Goal: Transaction & Acquisition: Purchase product/service

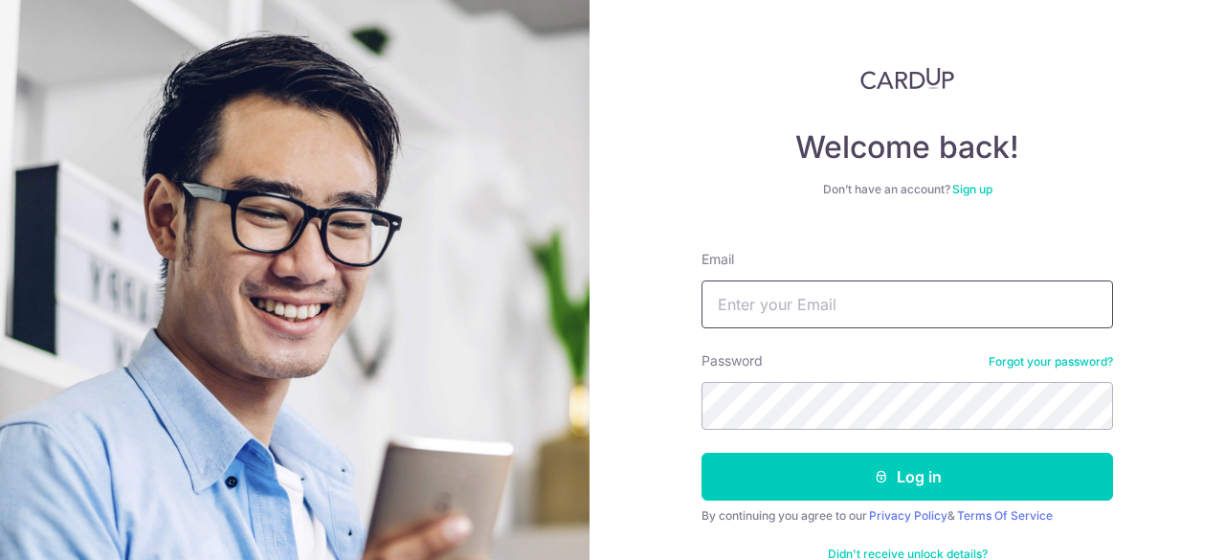
click at [746, 311] on input "Email" at bounding box center [907, 304] width 412 height 48
type input "e"
type input "[EMAIL_ADDRESS][DOMAIN_NAME]"
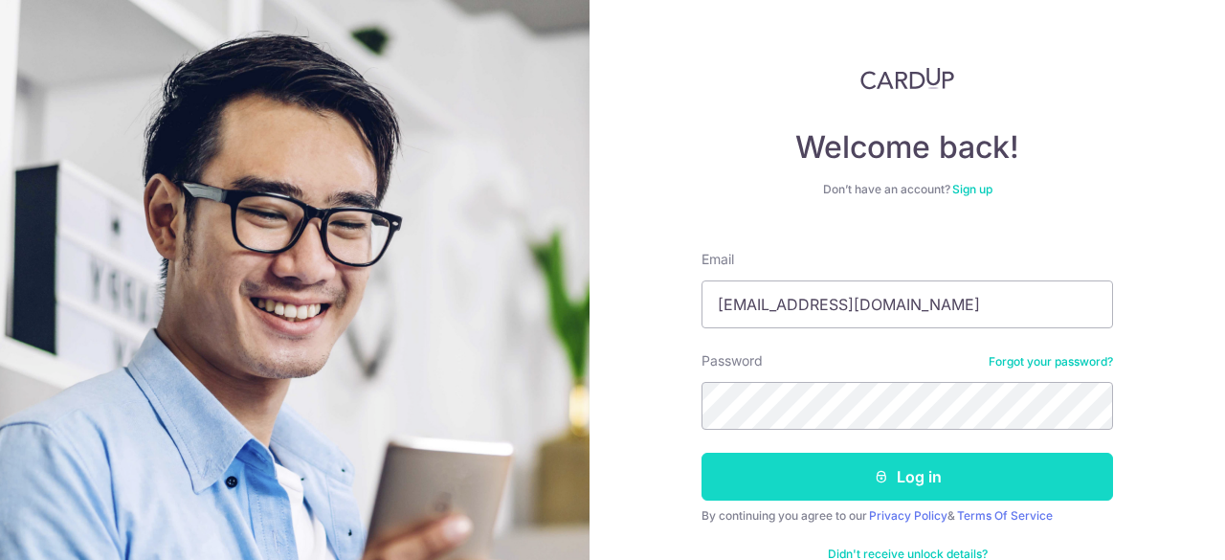
click at [815, 499] on button "Log in" at bounding box center [907, 477] width 412 height 48
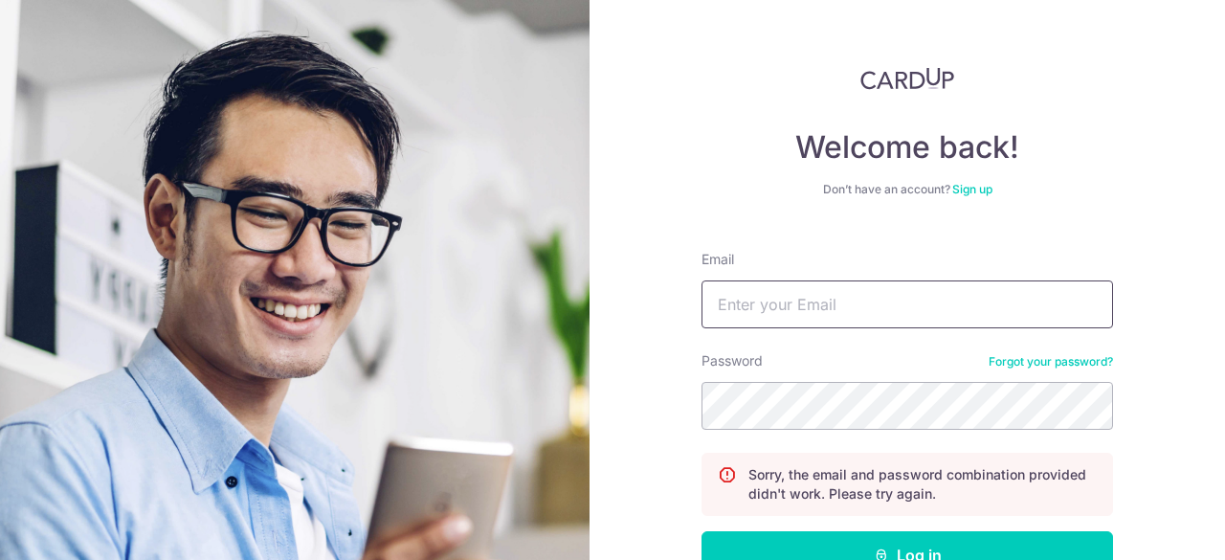
click at [739, 311] on input "Email" at bounding box center [907, 304] width 412 height 48
type input "[EMAIL_ADDRESS][DOMAIN_NAME]"
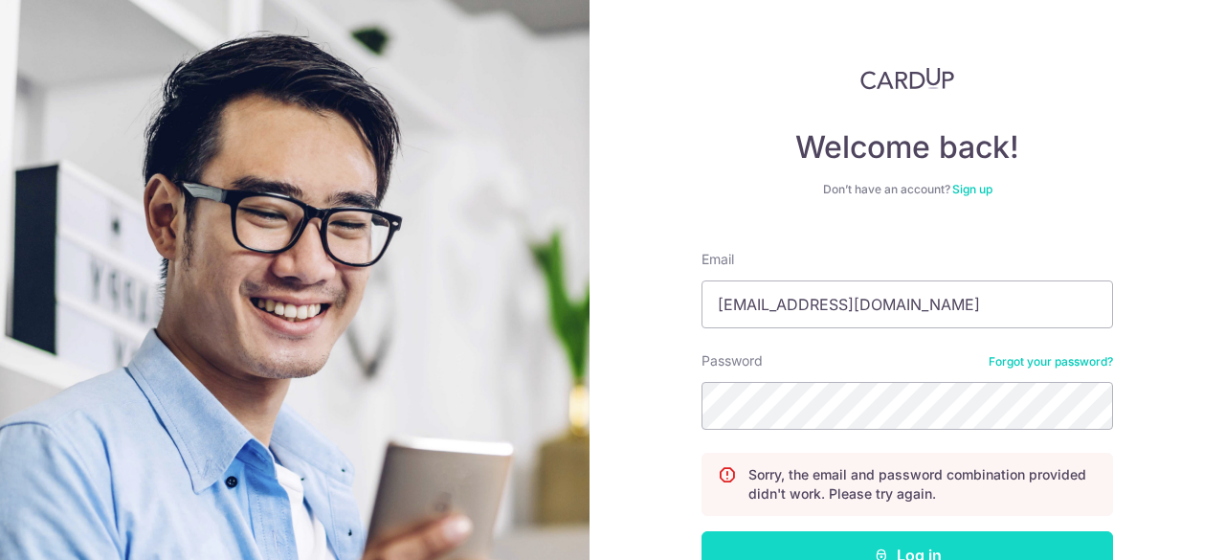
click at [793, 546] on button "Log in" at bounding box center [907, 555] width 412 height 48
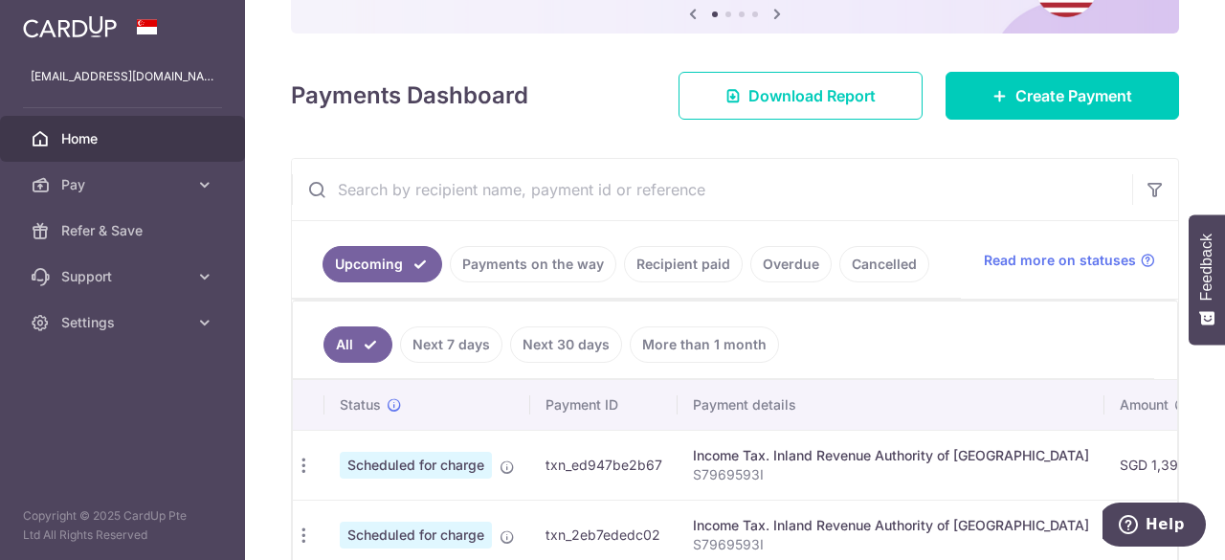
scroll to position [211, 0]
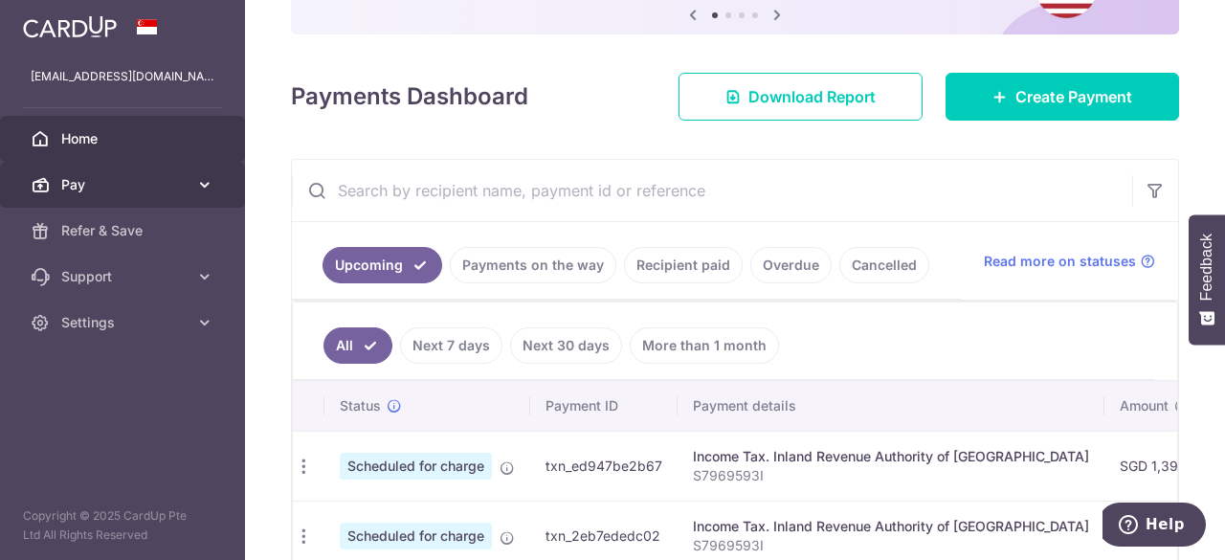
click at [167, 184] on span "Pay" at bounding box center [124, 184] width 126 height 19
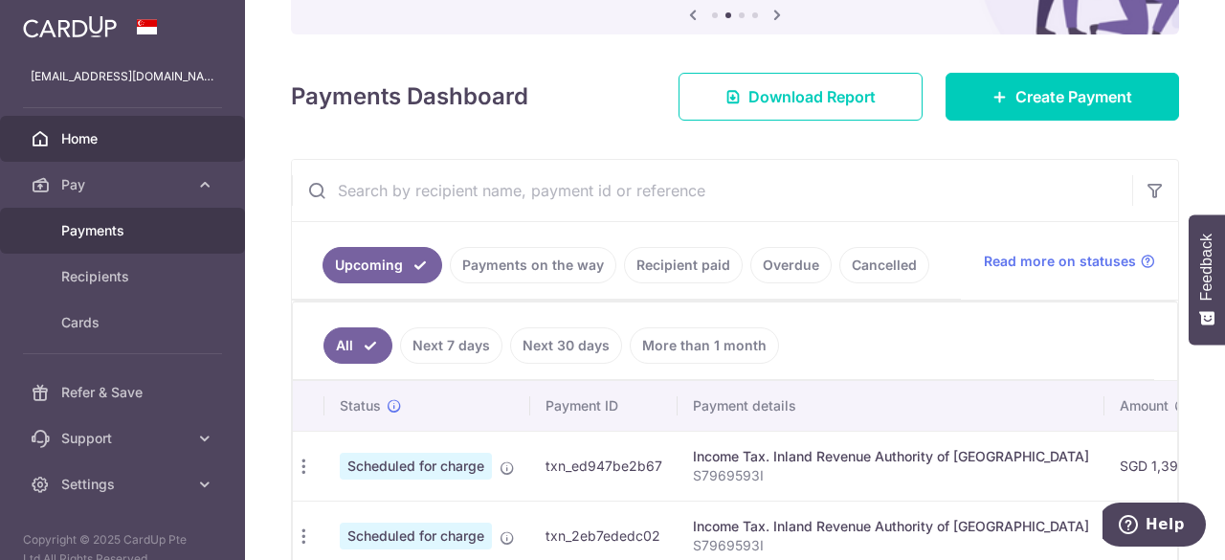
click at [140, 235] on span "Payments" at bounding box center [124, 230] width 126 height 19
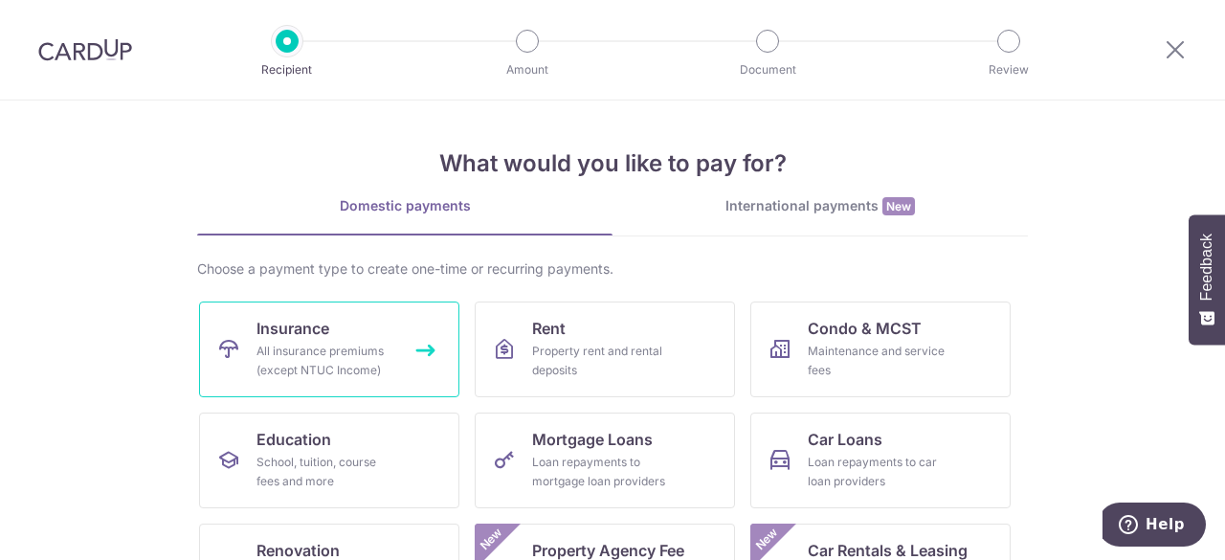
click at [318, 362] on div "All insurance premiums (except NTUC Income)" at bounding box center [325, 361] width 138 height 38
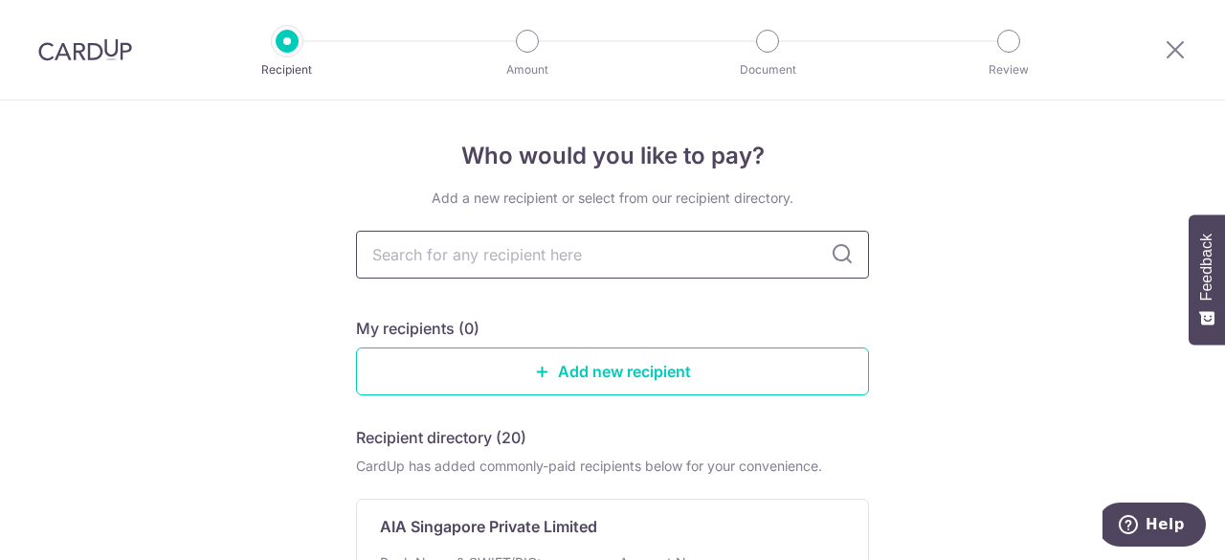
click at [559, 256] on input "text" at bounding box center [612, 255] width 513 height 48
click at [580, 376] on link "Add new recipient" at bounding box center [612, 371] width 513 height 48
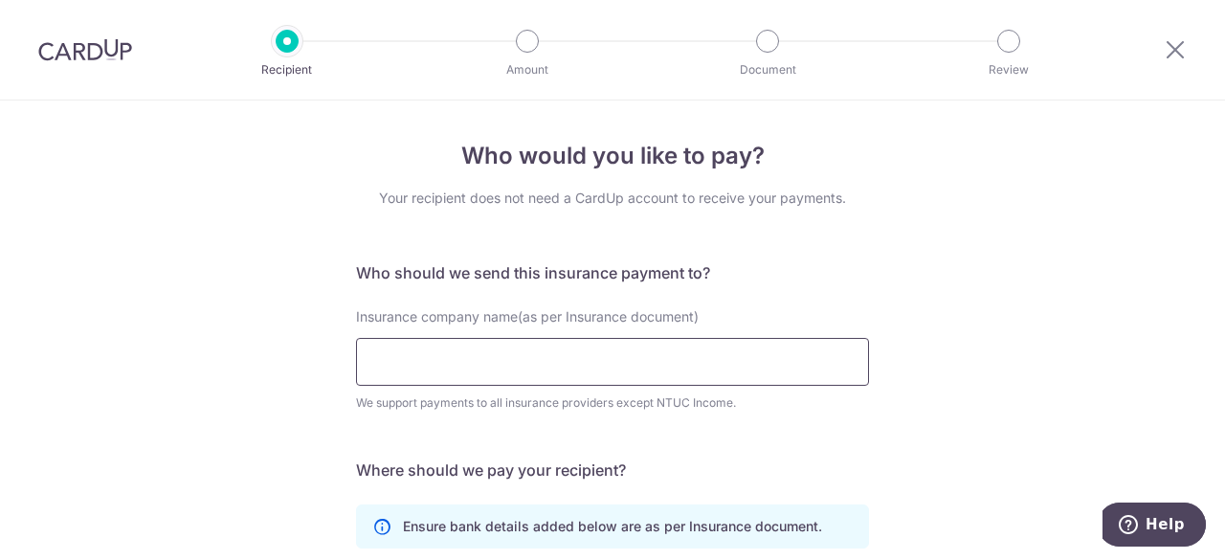
click at [570, 376] on input "Insurance company name(as per Insurance document)" at bounding box center [612, 362] width 513 height 48
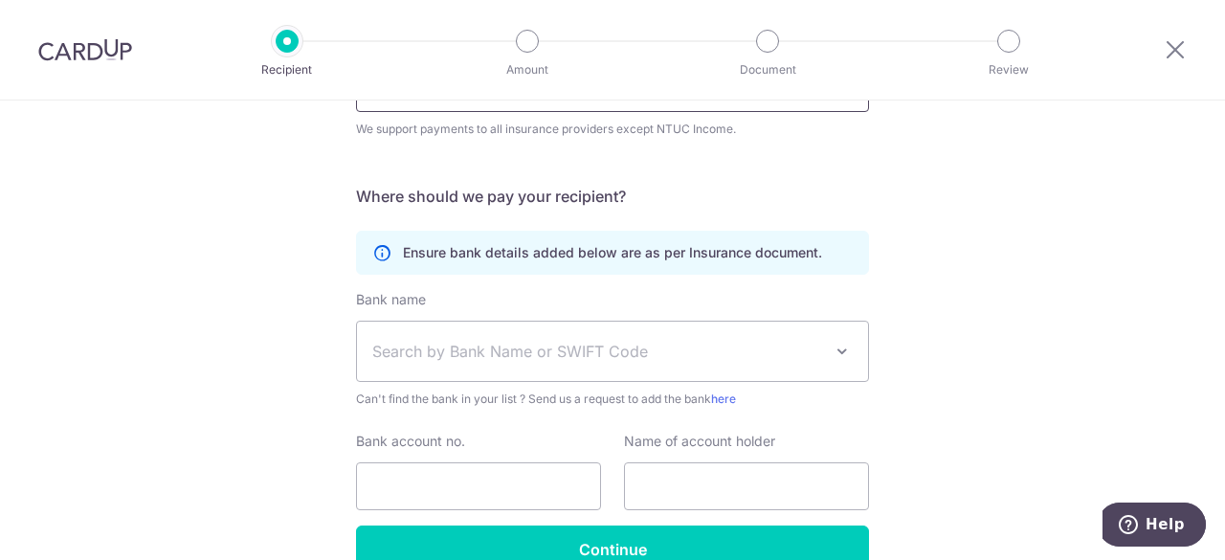
scroll to position [276, 0]
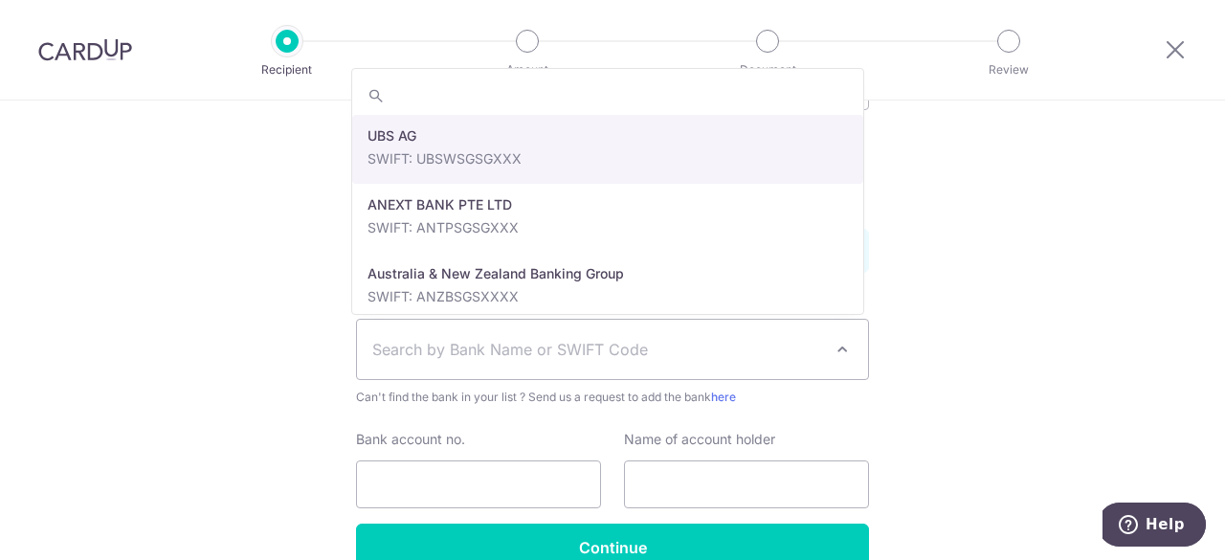
click at [568, 364] on span "Search by Bank Name or SWIFT Code" at bounding box center [612, 349] width 511 height 59
click at [1083, 246] on div "Who would you like to pay? Your recipient does not need a CardUp account to rec…" at bounding box center [612, 243] width 1225 height 836
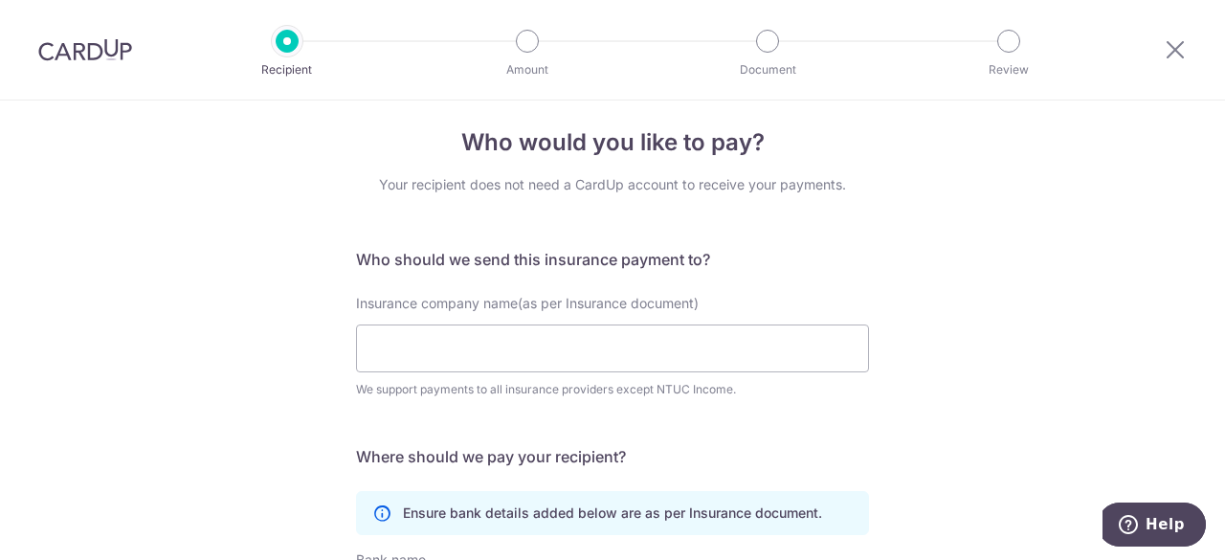
scroll to position [0, 0]
